Goal: Find specific page/section: Find specific page/section

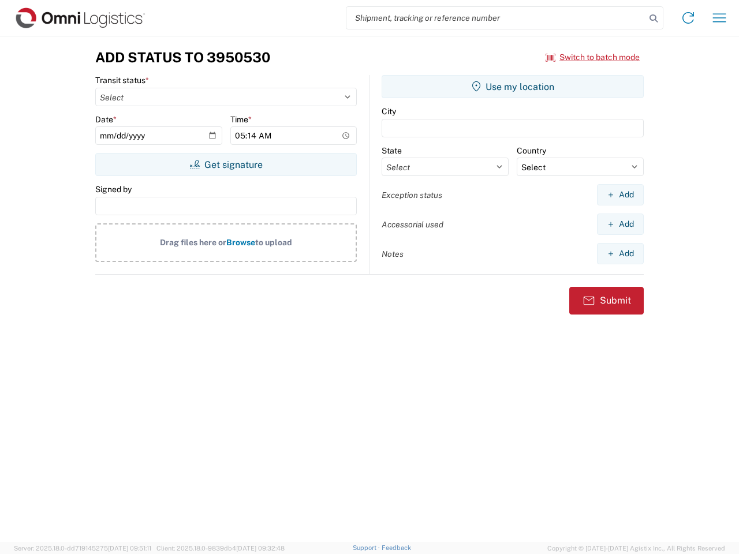
click at [496, 18] on input "search" at bounding box center [496, 18] width 299 height 22
click at [654, 18] on icon at bounding box center [654, 18] width 16 height 16
click at [688, 18] on icon at bounding box center [688, 18] width 18 height 18
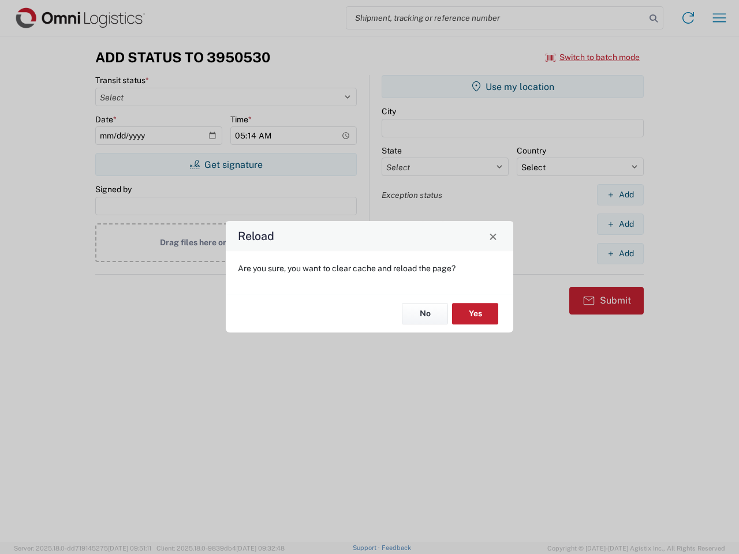
click at [720, 18] on div "Reload Are you sure, you want to clear cache and reload the page? No Yes" at bounding box center [369, 277] width 739 height 554
click at [593, 57] on div "Reload Are you sure, you want to clear cache and reload the page? No Yes" at bounding box center [369, 277] width 739 height 554
click at [226, 165] on div "Reload Are you sure, you want to clear cache and reload the page? No Yes" at bounding box center [369, 277] width 739 height 554
click at [513, 87] on div "Reload Are you sure, you want to clear cache and reload the page? No Yes" at bounding box center [369, 277] width 739 height 554
click at [620, 195] on div "Reload Are you sure, you want to clear cache and reload the page? No Yes" at bounding box center [369, 277] width 739 height 554
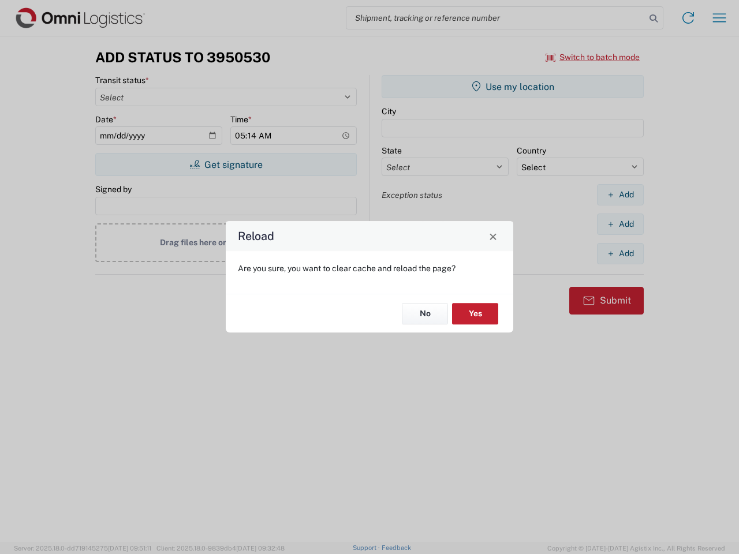
click at [620, 224] on div "Reload Are you sure, you want to clear cache and reload the page? No Yes" at bounding box center [369, 277] width 739 height 554
click at [620, 254] on div "Reload Are you sure, you want to clear cache and reload the page? No Yes" at bounding box center [369, 277] width 739 height 554
